Goal: Book appointment/travel/reservation

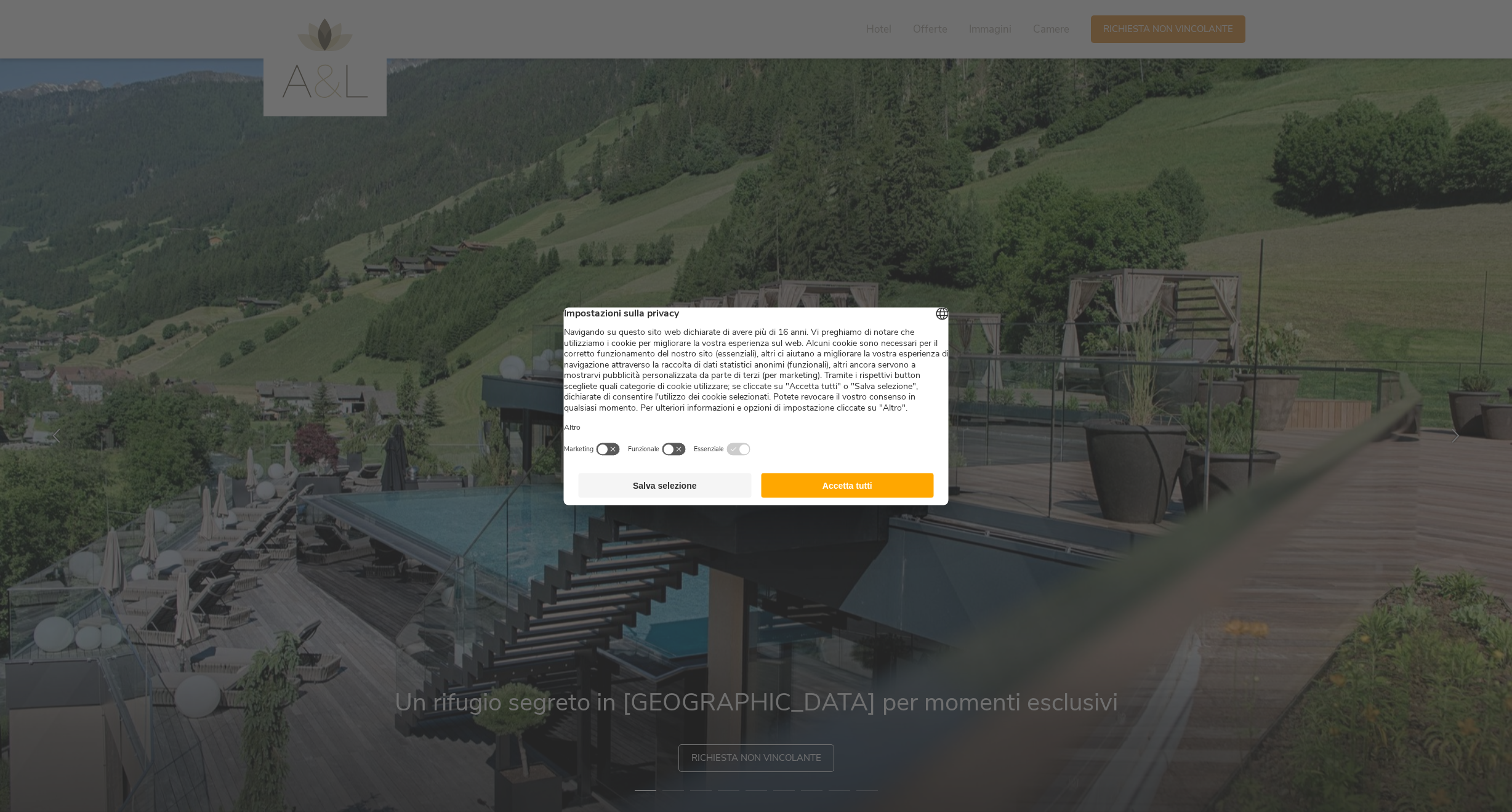
click at [854, 498] on button "Accetta tutti" at bounding box center [847, 485] width 173 height 25
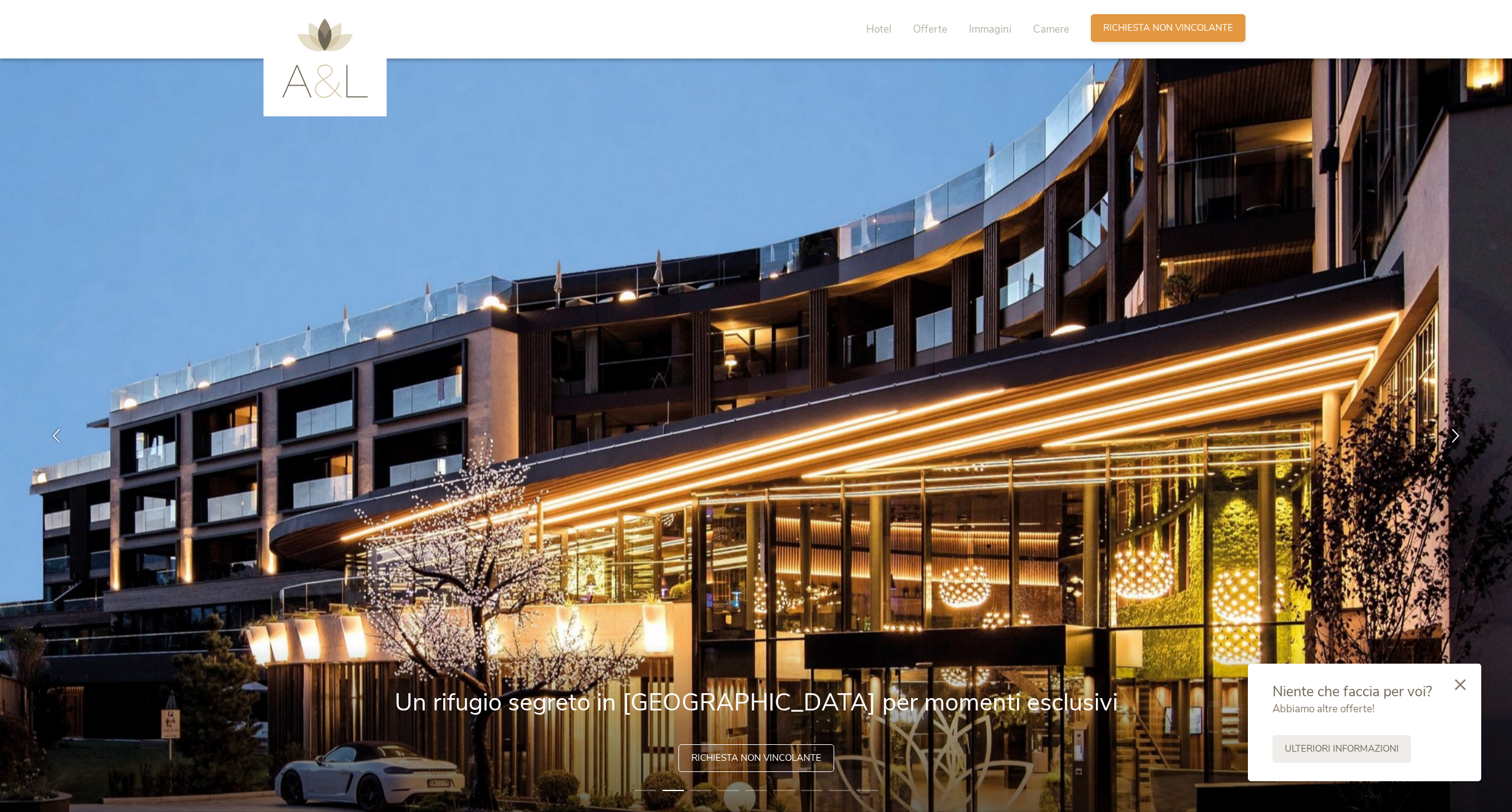
click at [1129, 34] on span "Richiesta non vincolante" at bounding box center [1168, 28] width 130 height 13
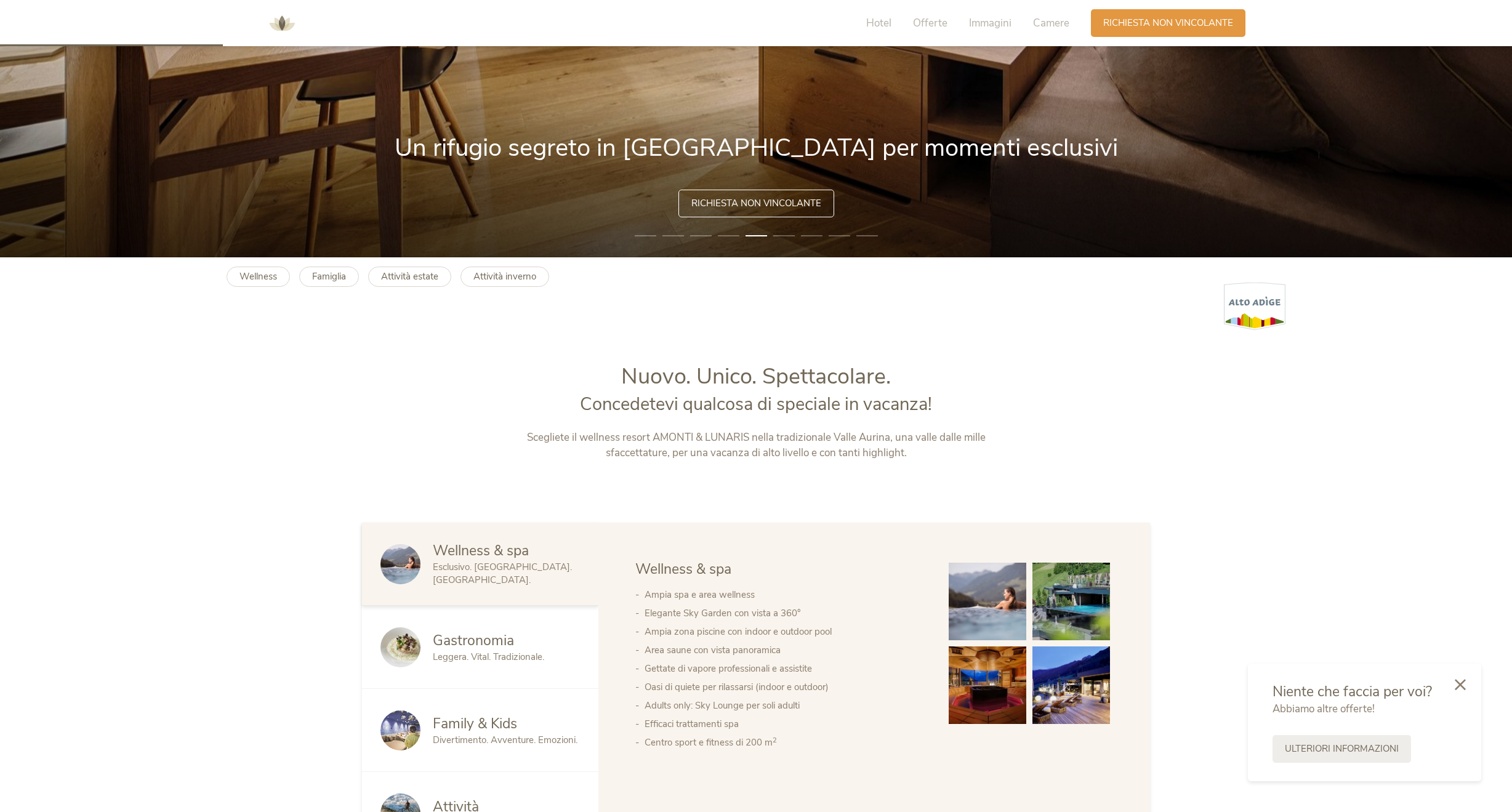
scroll to position [542, 0]
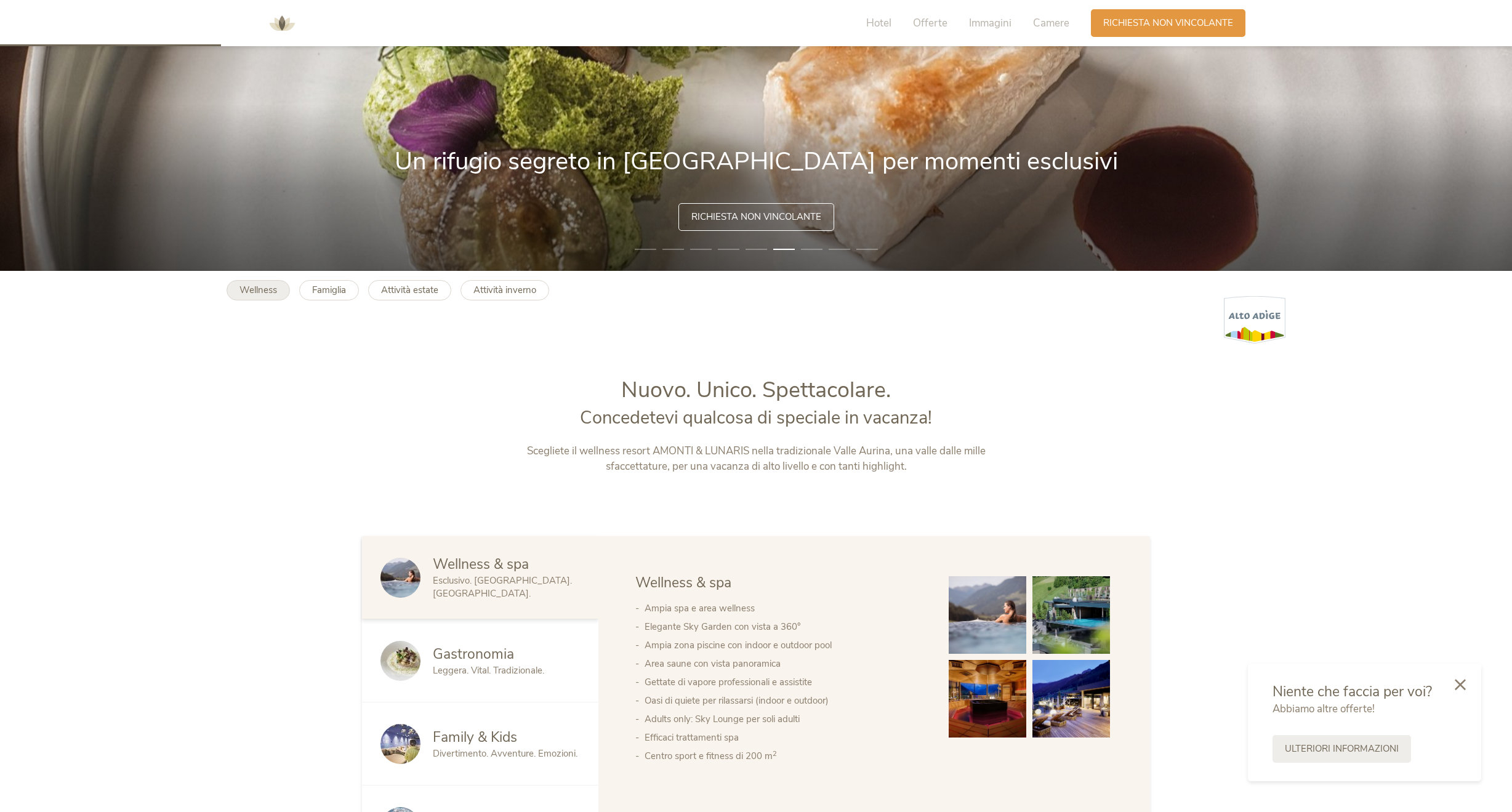
click at [269, 295] on b "Wellness" at bounding box center [258, 290] width 38 height 12
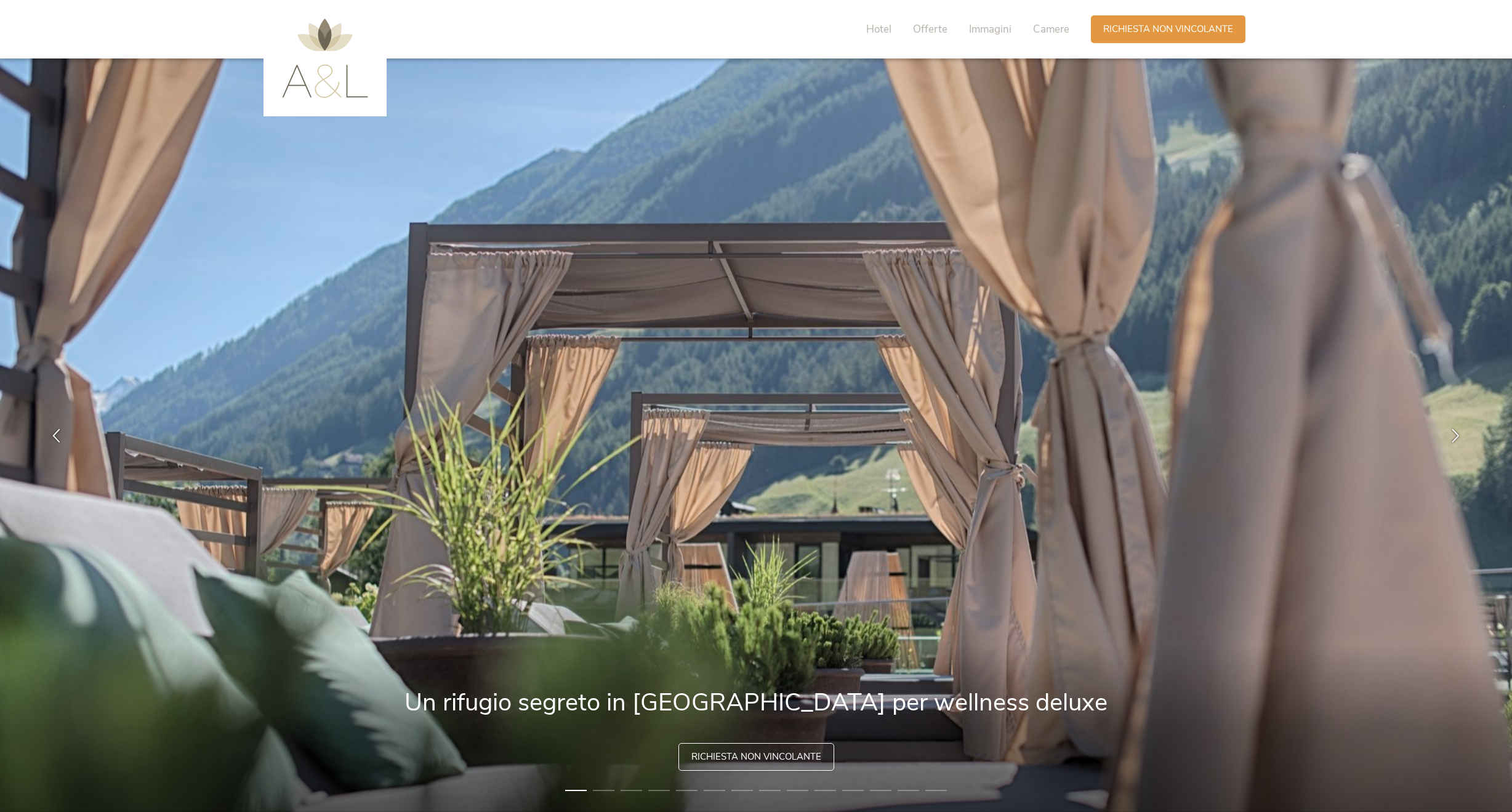
click at [747, 759] on span "Richiesta non vincolante" at bounding box center [756, 756] width 130 height 13
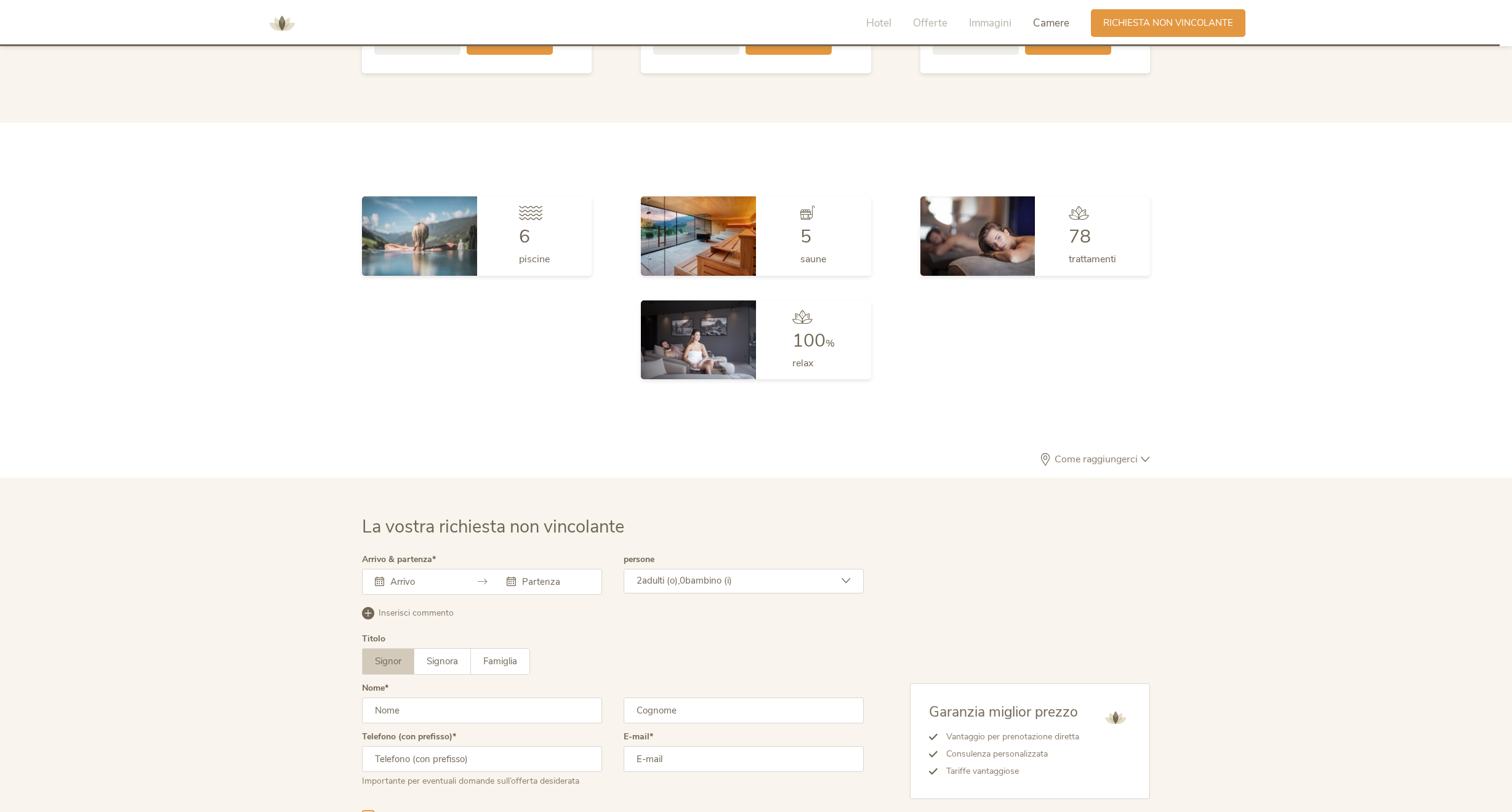
scroll to position [3667, 0]
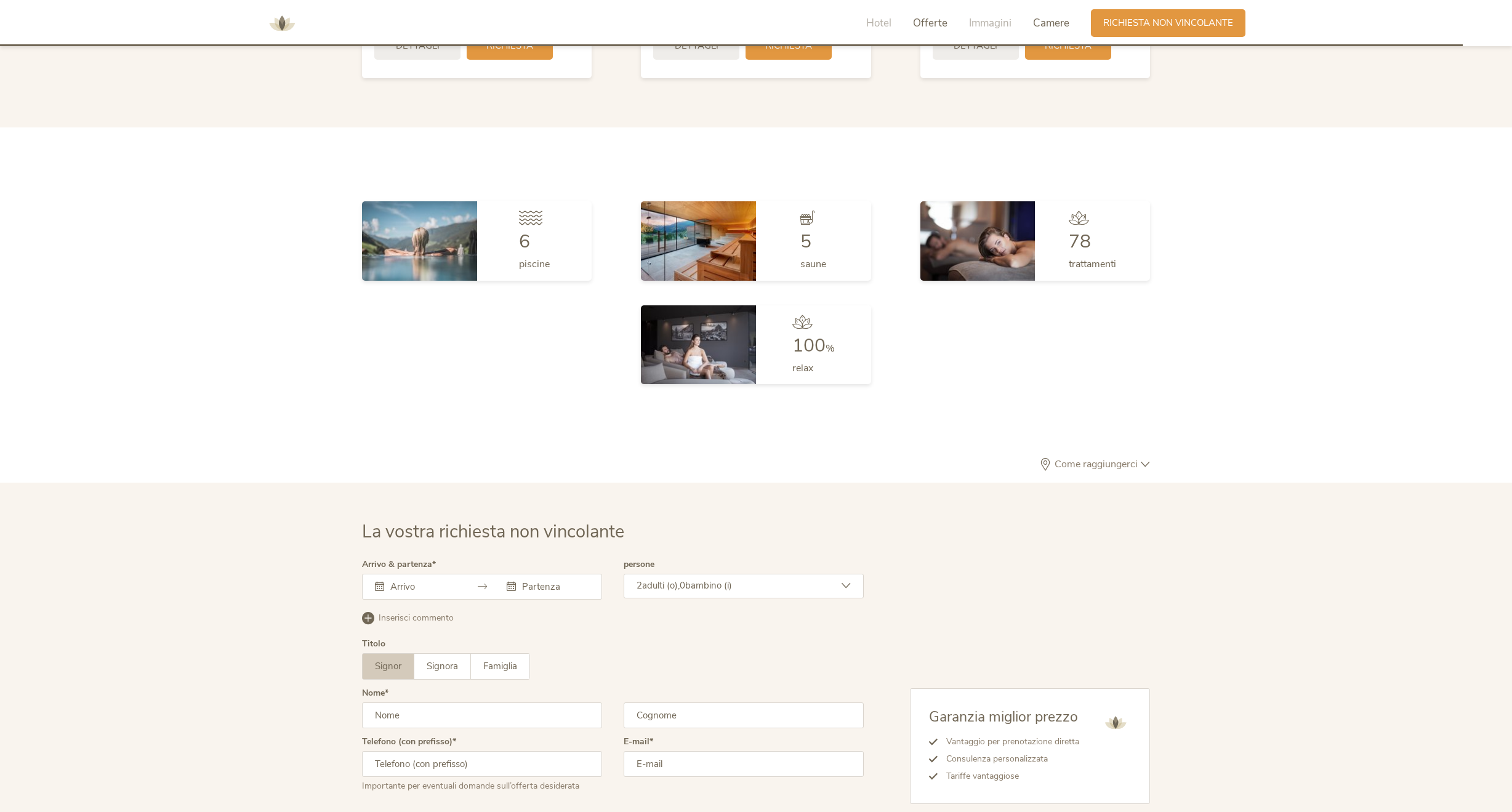
click at [915, 27] on span "Offerte" at bounding box center [930, 23] width 35 height 14
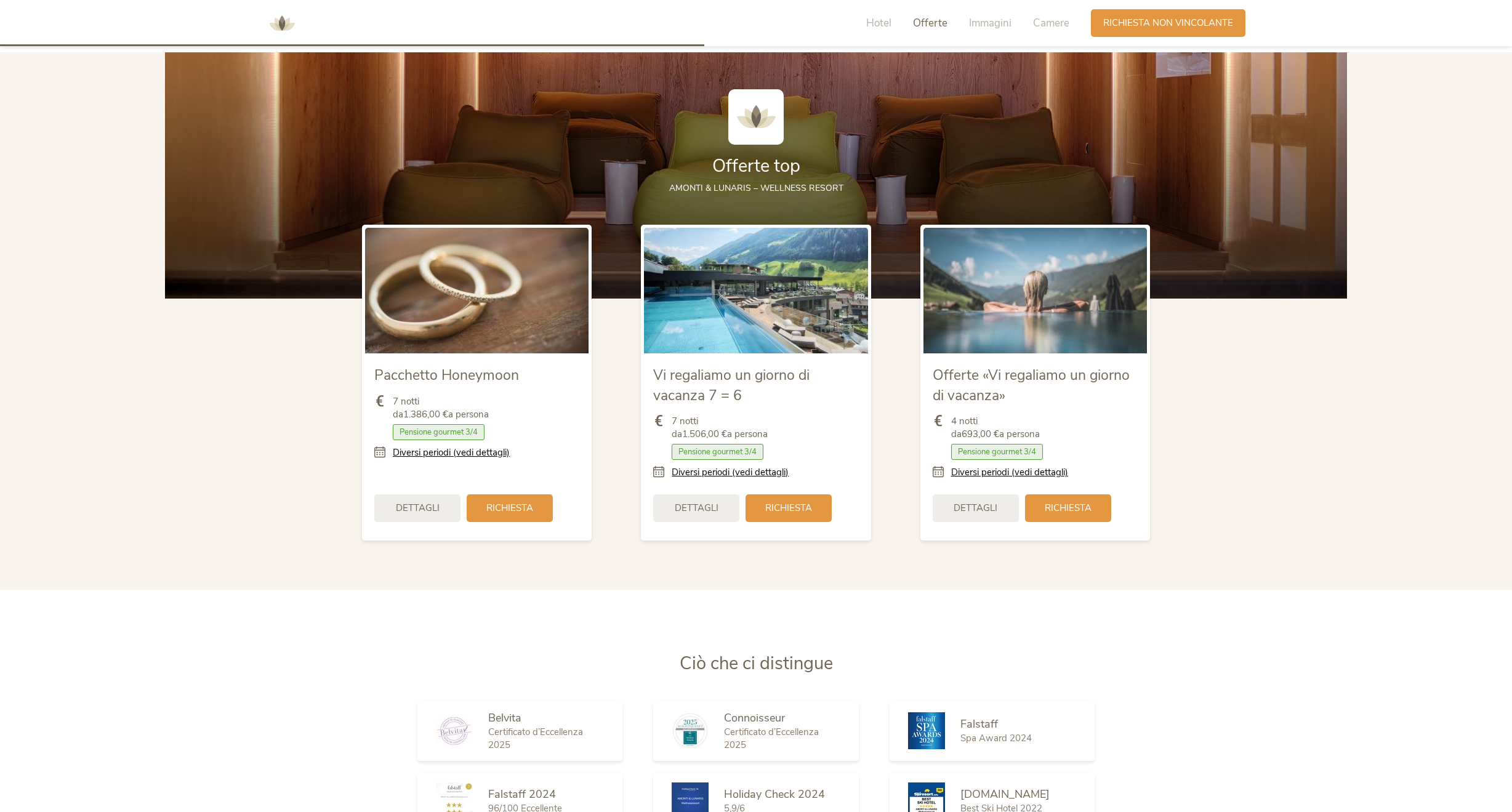
scroll to position [1670, 0]
